Goal: Purchase product/service

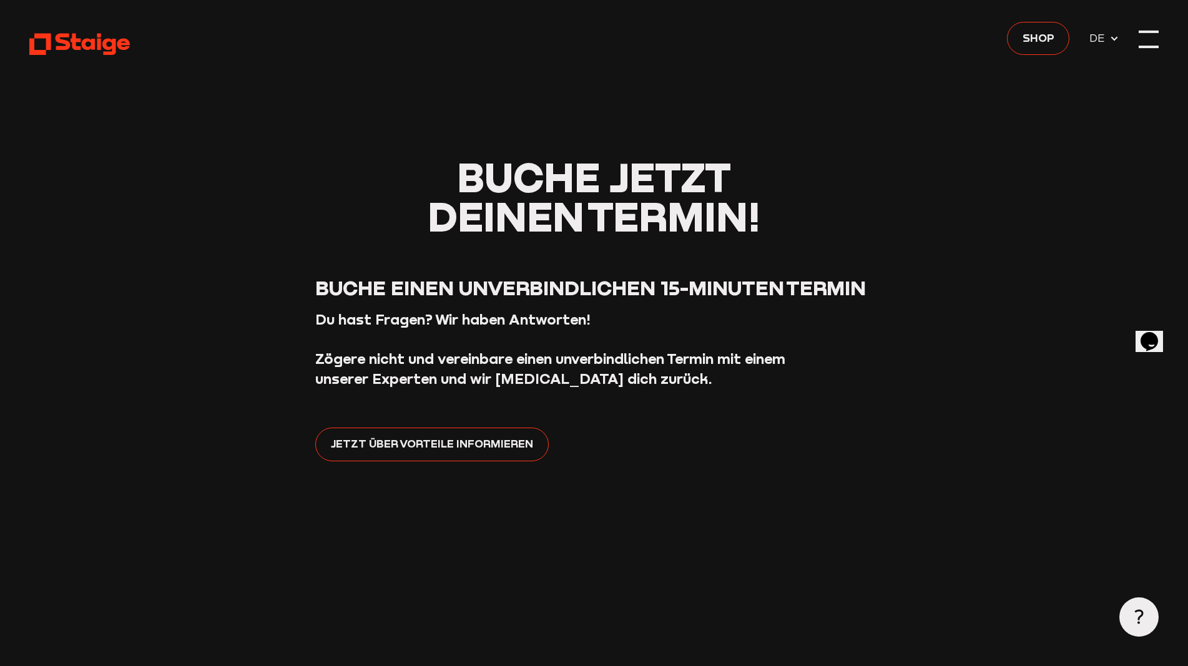
click at [1145, 39] on div at bounding box center [1149, 39] width 20 height 20
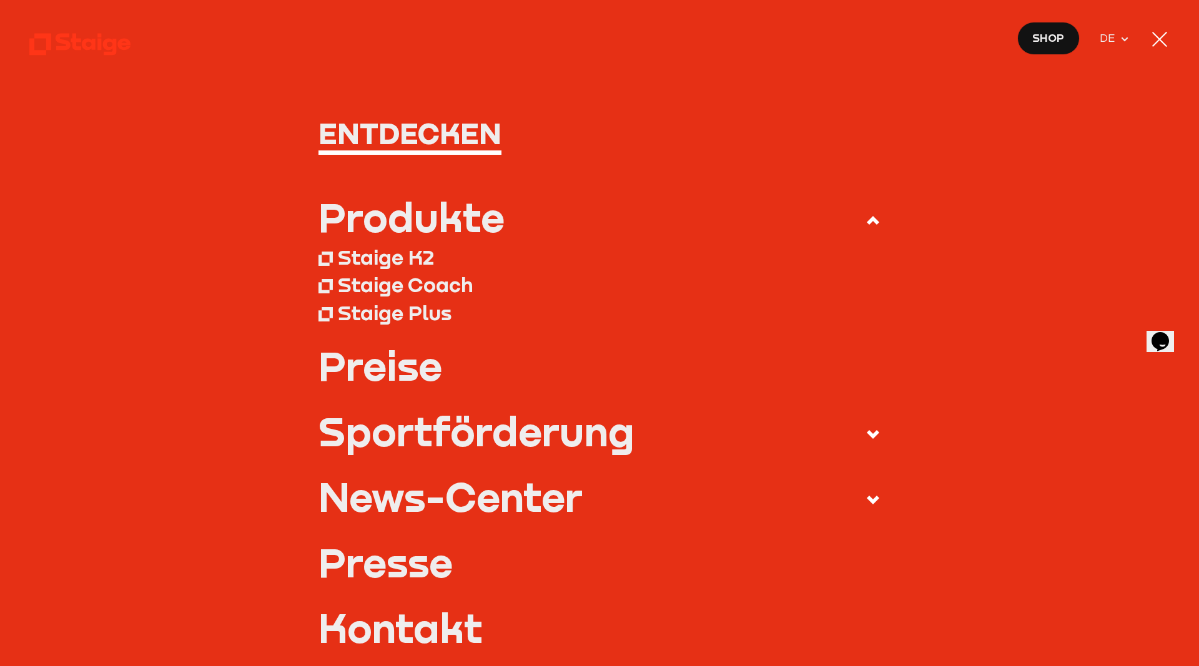
click at [1044, 30] on span "Shop" at bounding box center [1048, 37] width 32 height 17
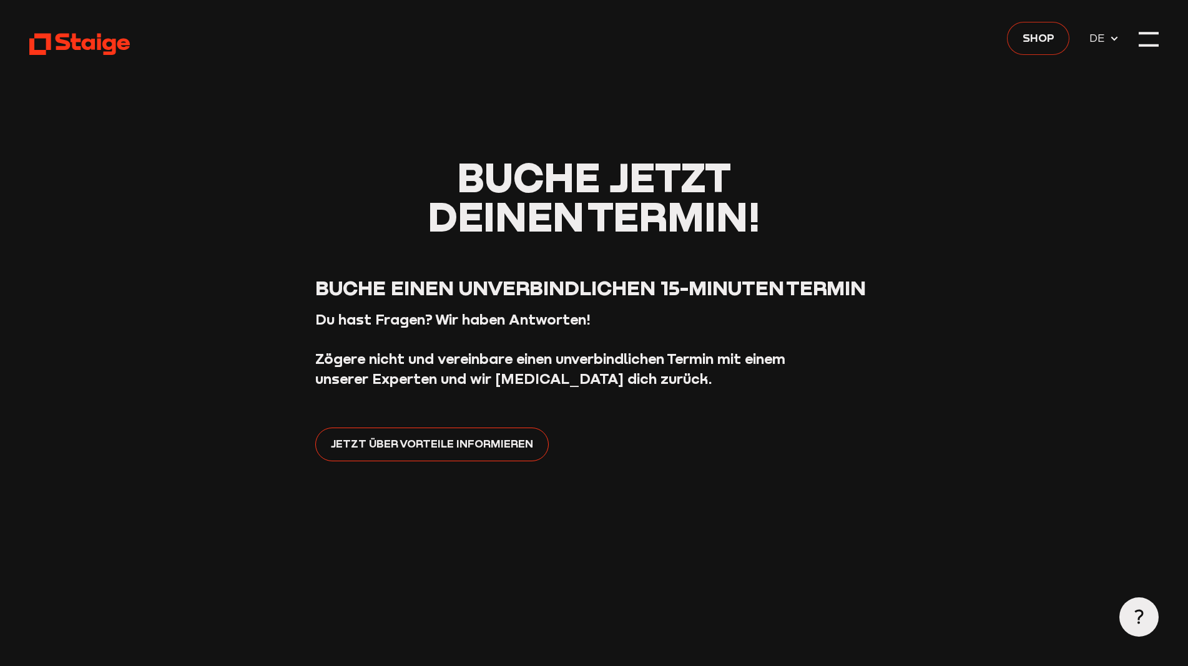
click at [1040, 42] on span "Shop" at bounding box center [1039, 37] width 32 height 17
click at [1148, 40] on div at bounding box center [1149, 39] width 20 height 20
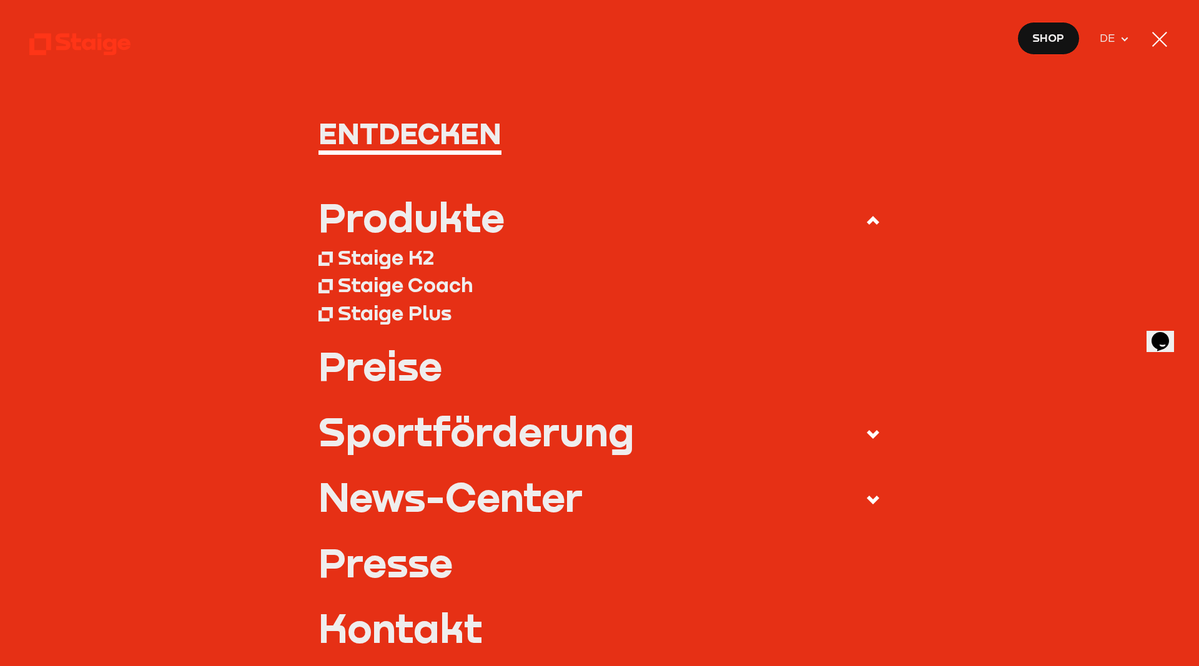
click at [443, 220] on div "Produkte" at bounding box center [411, 216] width 186 height 39
click at [0, 0] on input "Produkte" at bounding box center [0, 0] width 0 height 0
click at [400, 256] on div "Staige K2" at bounding box center [386, 257] width 96 height 25
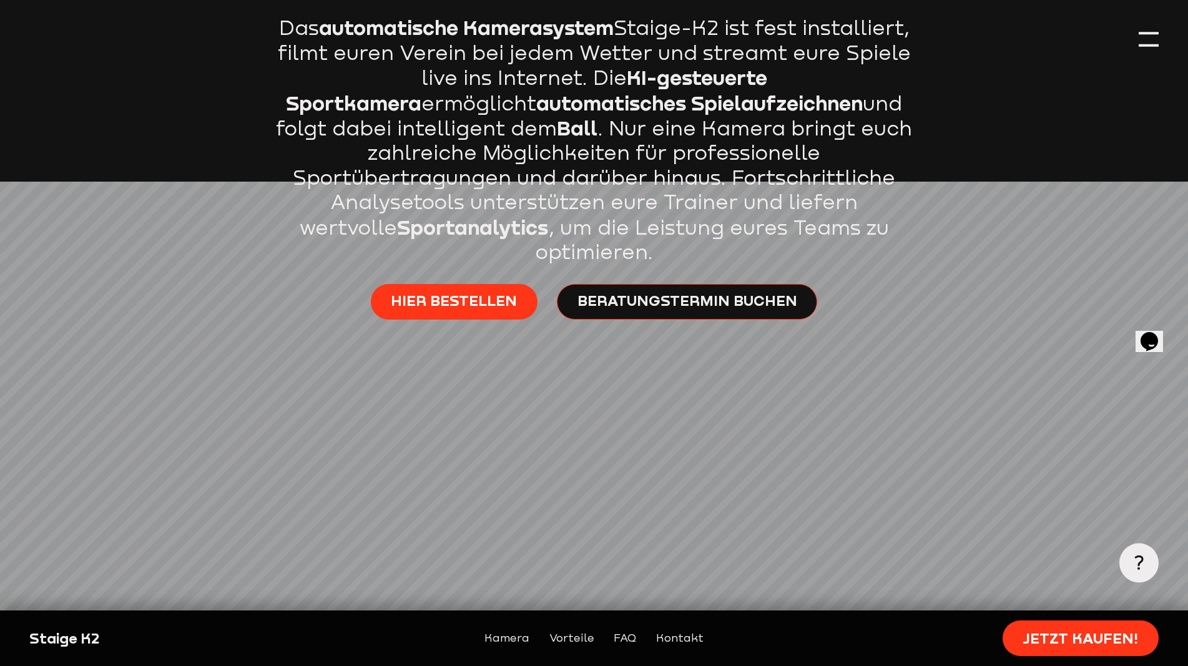
scroll to position [899, 0]
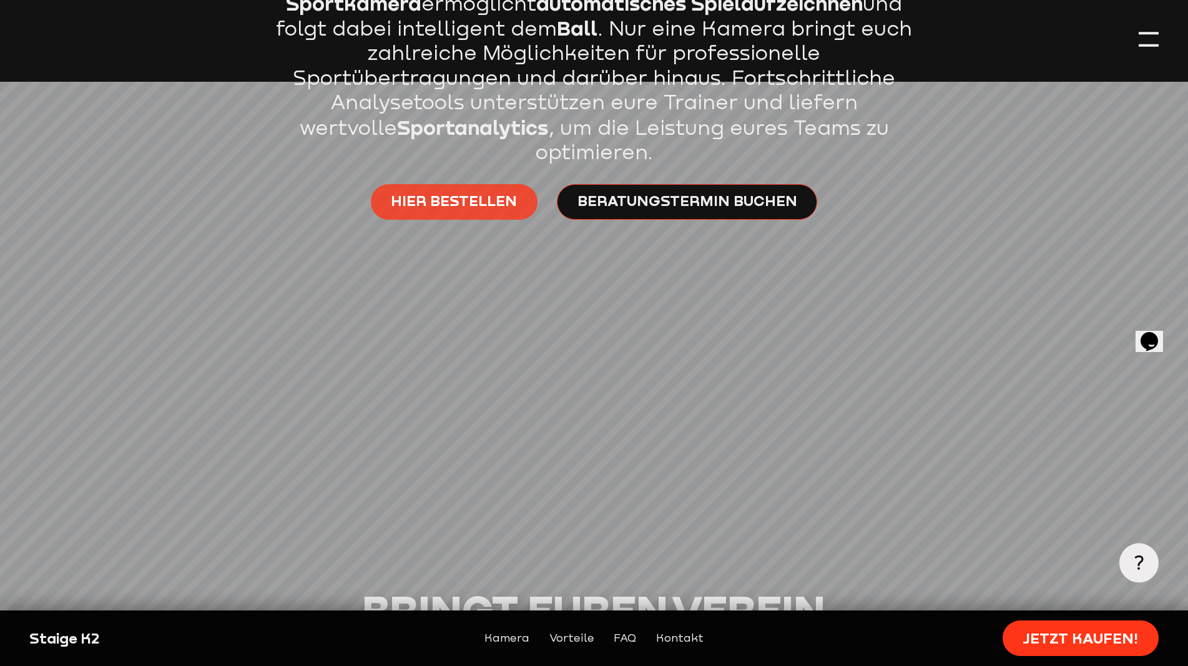
click at [490, 191] on span "Hier bestellen" at bounding box center [454, 201] width 126 height 20
